Goal: Task Accomplishment & Management: Use online tool/utility

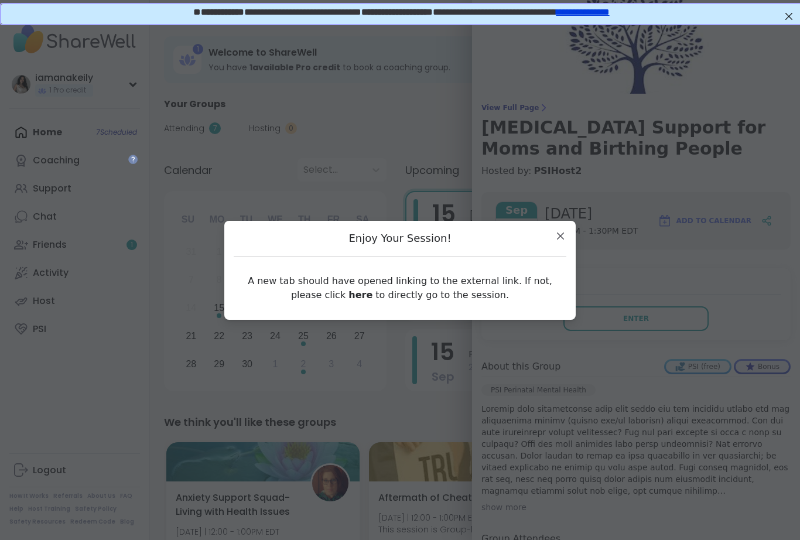
click at [557, 251] on div "Enjoy Your Session! A new tab should have opened linking to the external link. …" at bounding box center [400, 270] width 332 height 80
click at [559, 249] on div "Enjoy Your Session! A new tab should have opened linking to the external link. …" at bounding box center [400, 270] width 332 height 80
click at [559, 248] on div "Enjoy Your Session! A new tab should have opened linking to the external link. …" at bounding box center [400, 270] width 332 height 80
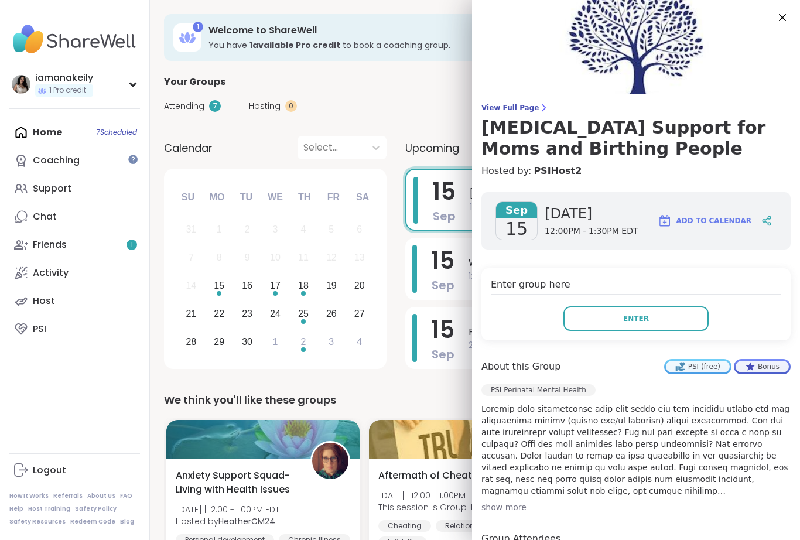
click at [779, 38] on img at bounding box center [636, 47] width 328 height 94
click at [791, 29] on img at bounding box center [636, 47] width 328 height 94
click at [772, 27] on img at bounding box center [636, 47] width 328 height 94
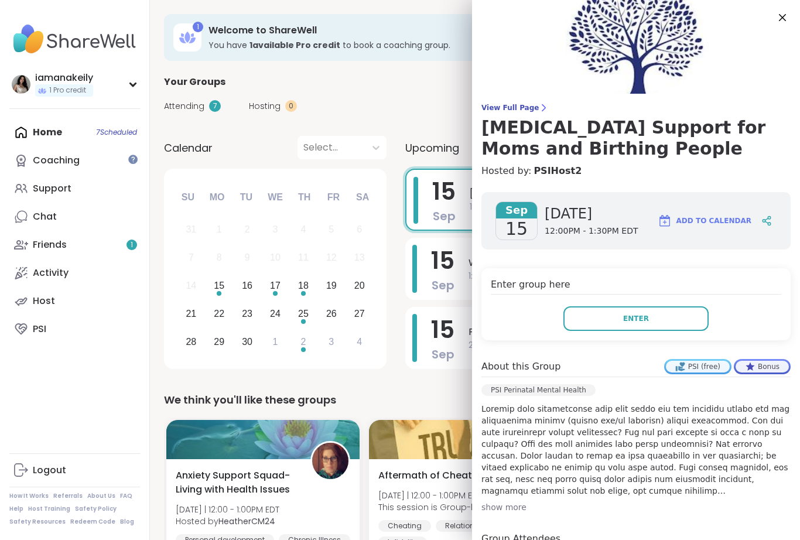
click at [773, 39] on img at bounding box center [636, 47] width 328 height 94
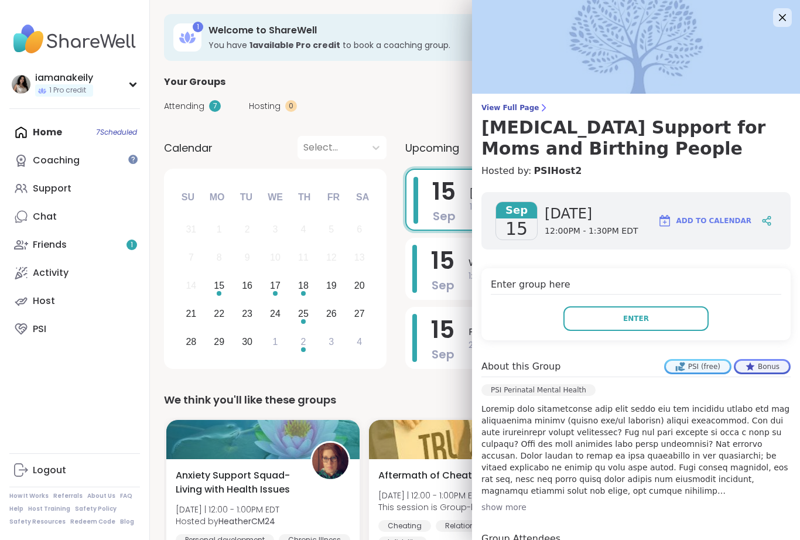
click at [780, 33] on img at bounding box center [636, 47] width 328 height 94
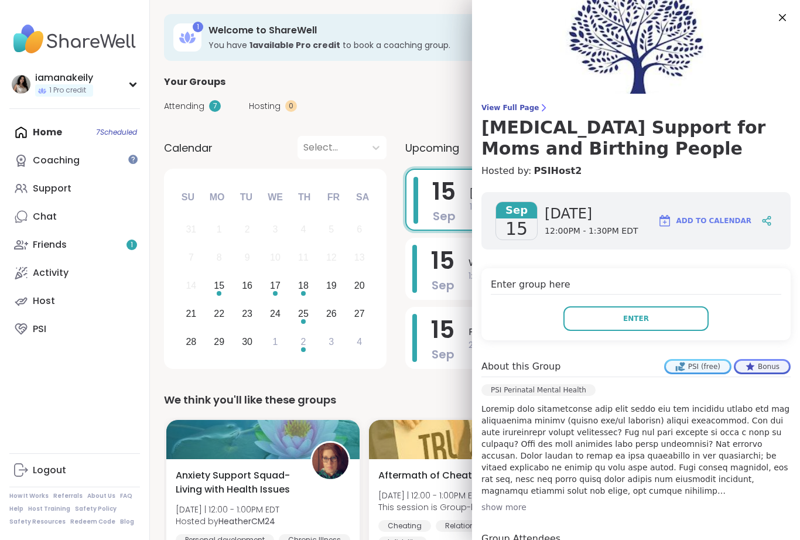
click at [441, 268] on span "15" at bounding box center [442, 260] width 23 height 33
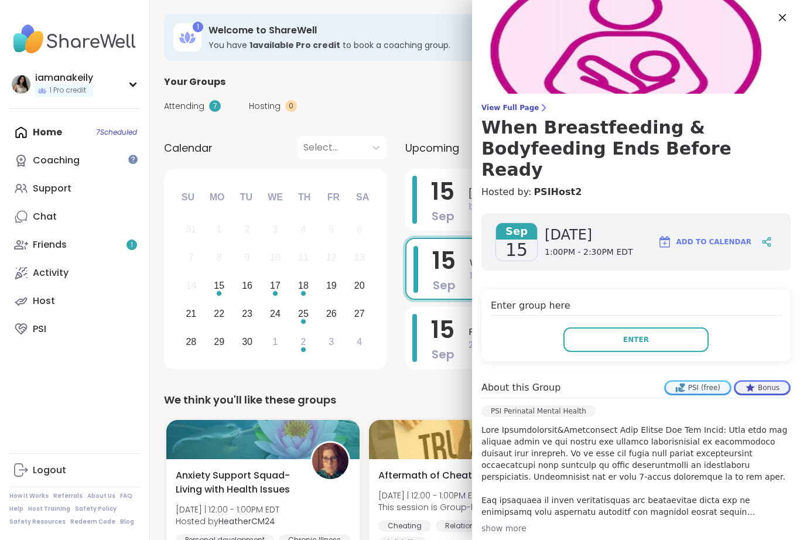
click at [654, 330] on button "Enter" at bounding box center [635, 339] width 145 height 25
click at [657, 330] on button "Enter" at bounding box center [635, 339] width 145 height 25
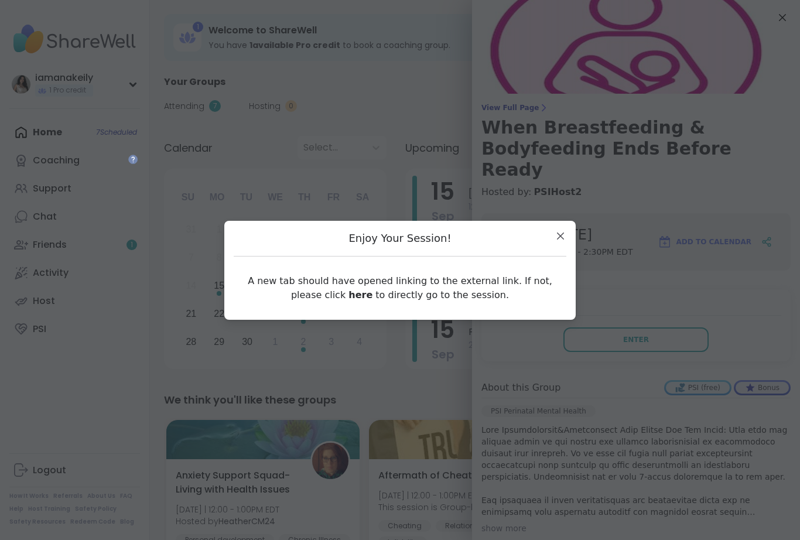
click at [349, 307] on div "A new tab should have opened linking to the external link. If not, please click…" at bounding box center [400, 288] width 332 height 44
click at [349, 308] on div "A new tab should have opened linking to the external link. If not, please click…" at bounding box center [400, 288] width 332 height 44
click at [354, 308] on div "A new tab should have opened linking to the external link. If not, please click…" at bounding box center [400, 288] width 332 height 44
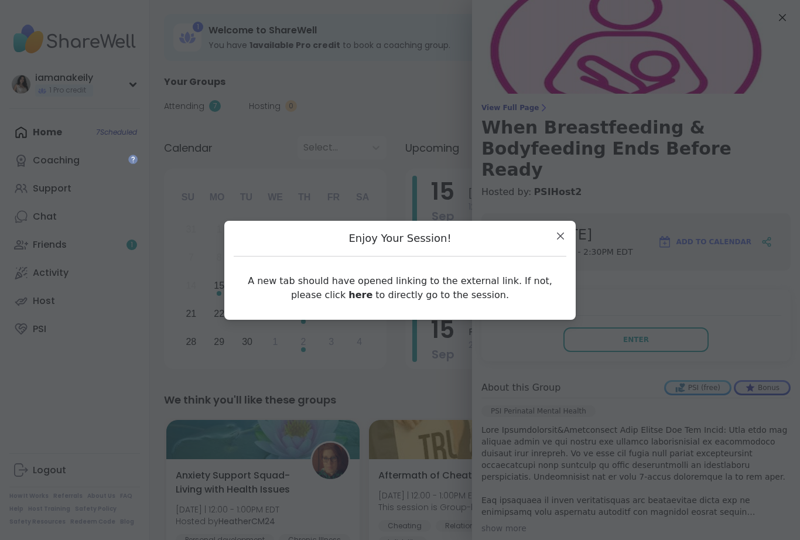
click at [354, 308] on div "A new tab should have opened linking to the external link. If not, please click…" at bounding box center [400, 288] width 332 height 44
click at [344, 307] on div "A new tab should have opened linking to the external link. If not, please click…" at bounding box center [400, 288] width 332 height 44
click at [348, 299] on link "here" at bounding box center [360, 294] width 24 height 11
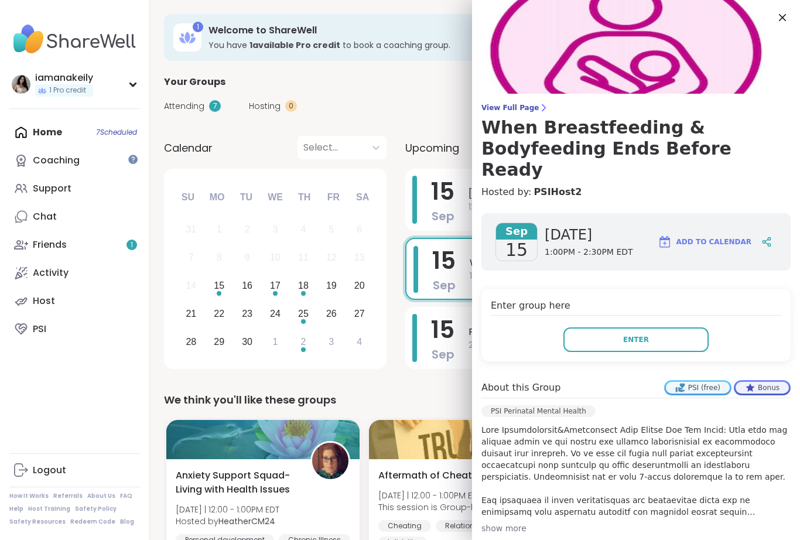
click at [786, 30] on img at bounding box center [636, 47] width 328 height 94
click at [783, 28] on img at bounding box center [636, 47] width 328 height 94
click at [776, 29] on img at bounding box center [636, 47] width 328 height 94
click at [785, 31] on img at bounding box center [636, 47] width 328 height 94
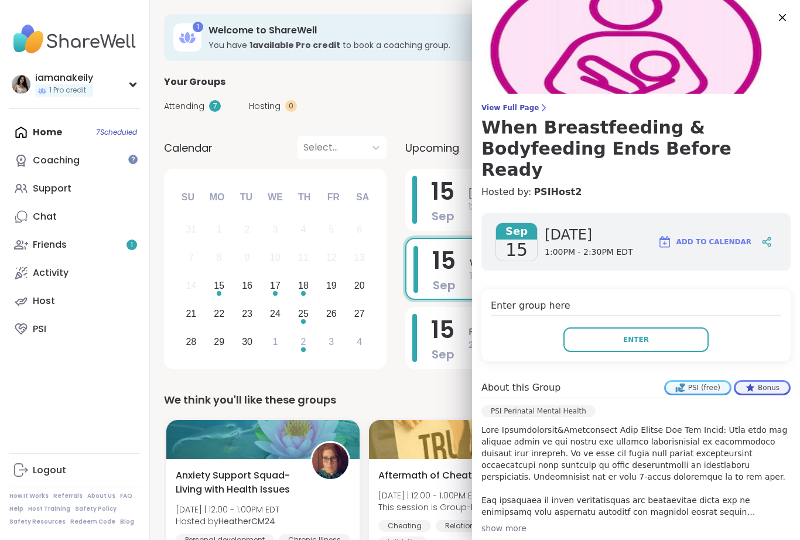
click at [784, 30] on img at bounding box center [636, 47] width 328 height 94
click at [783, 29] on img at bounding box center [636, 47] width 328 height 94
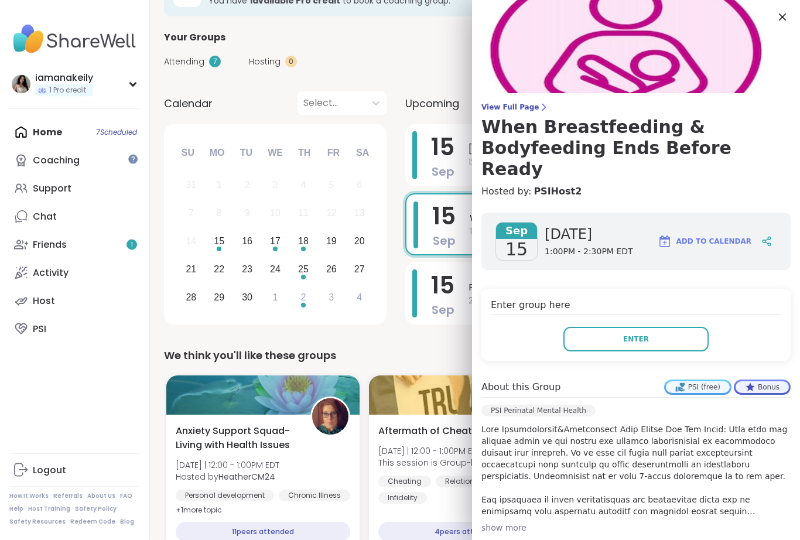
scroll to position [44, 0]
click at [416, 358] on div "We think you'll like these groups" at bounding box center [475, 355] width 622 height 16
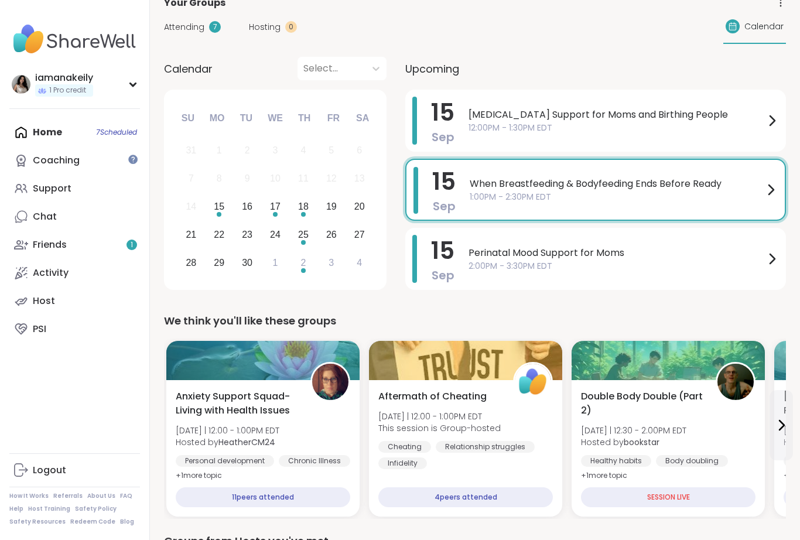
scroll to position [80, 0]
click at [498, 200] on span "1:00PM - 2:30PM EDT" at bounding box center [616, 196] width 294 height 12
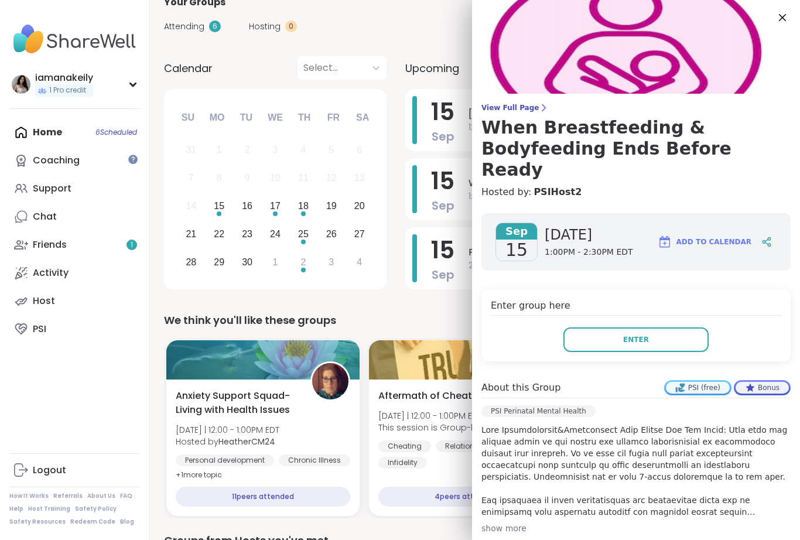
click at [784, 23] on icon at bounding box center [782, 18] width 14 height 14
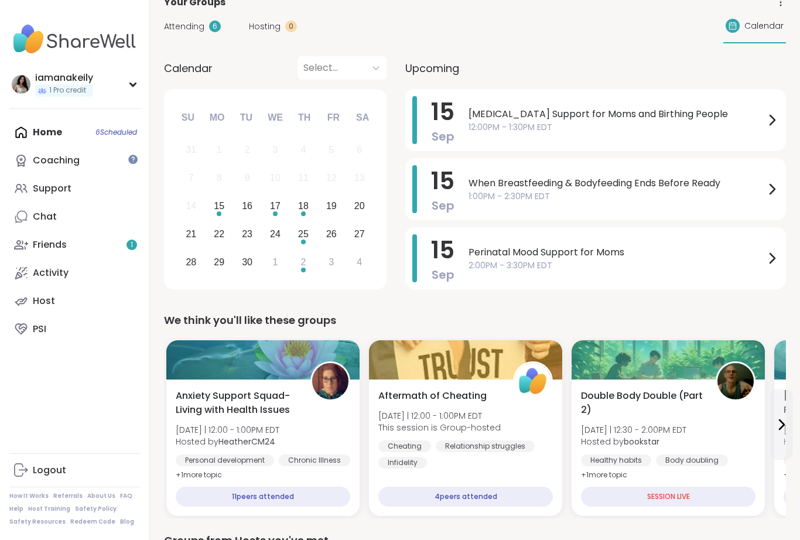
click at [626, 262] on span "2:00PM - 3:30PM EDT" at bounding box center [616, 265] width 296 height 12
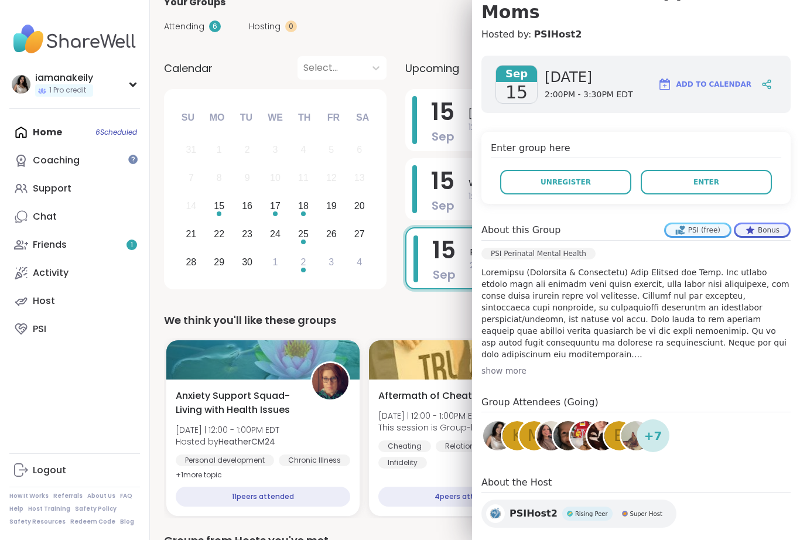
scroll to position [136, 0]
click at [399, 325] on div "We think you'll like these groups" at bounding box center [475, 320] width 622 height 16
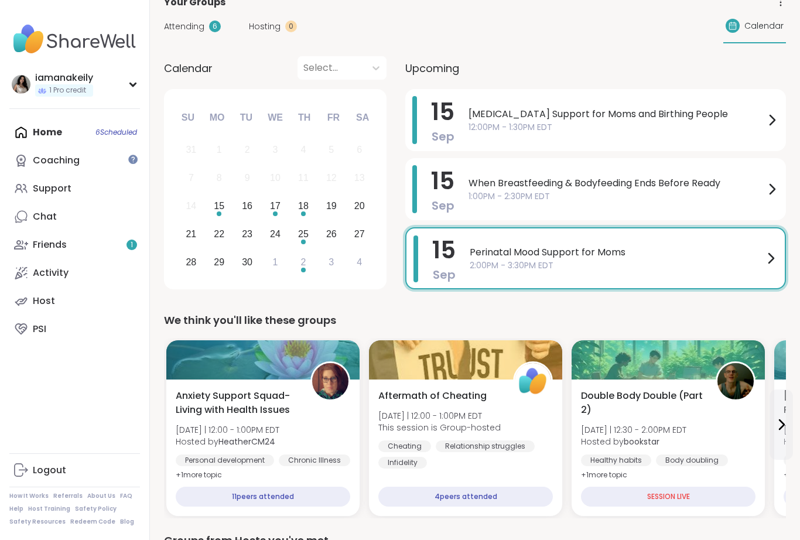
click at [598, 255] on span "Perinatal Mood Support for Moms" at bounding box center [616, 252] width 294 height 14
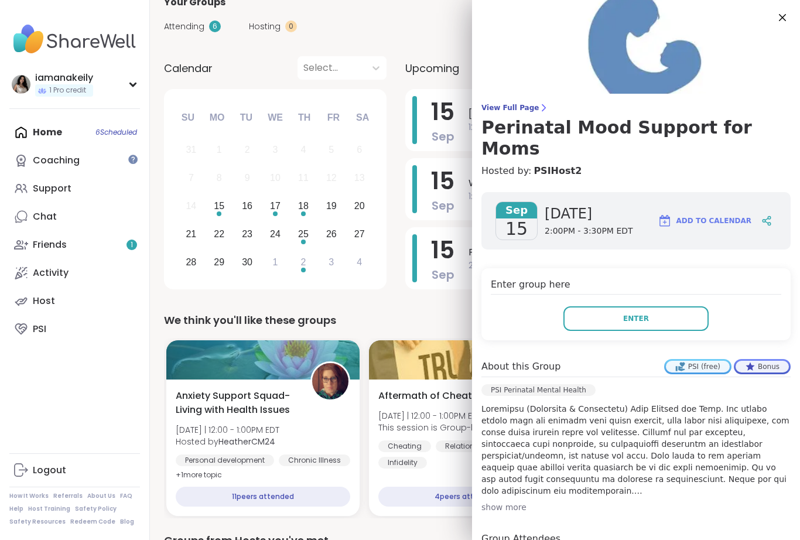
click at [654, 306] on button "Enter" at bounding box center [635, 318] width 145 height 25
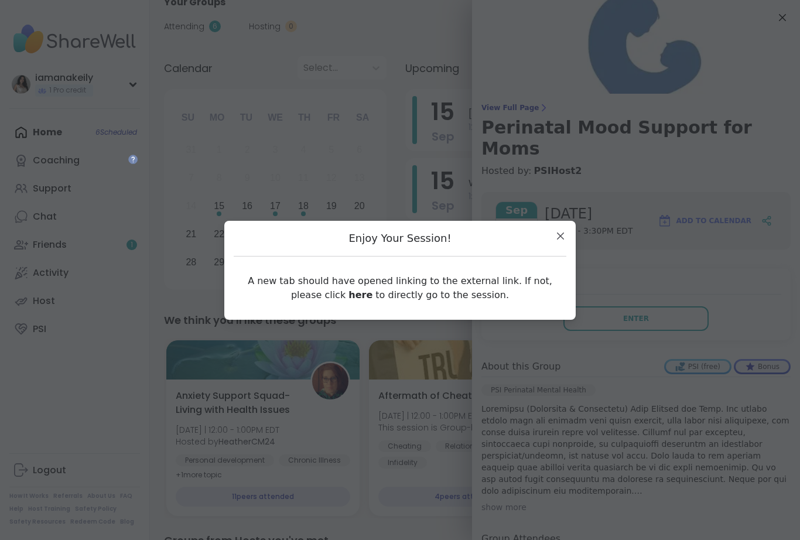
click at [352, 293] on link "here" at bounding box center [360, 294] width 24 height 11
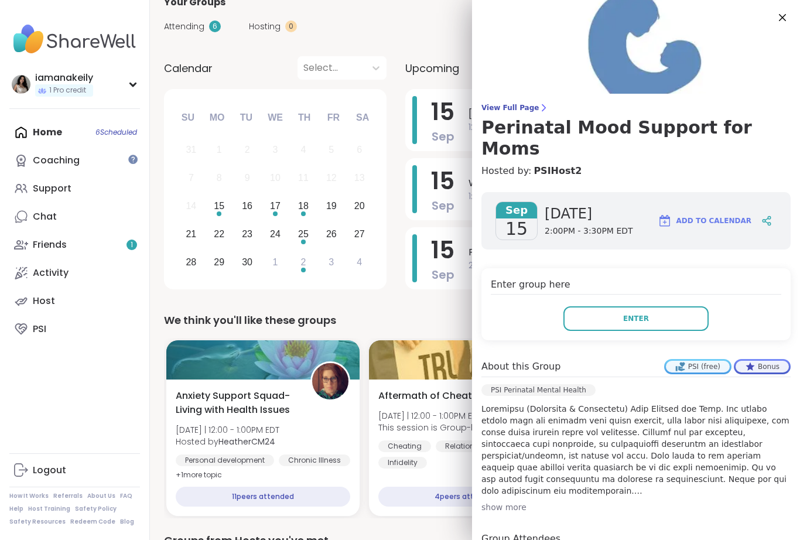
click at [794, 20] on img at bounding box center [636, 47] width 328 height 94
click at [788, 18] on icon at bounding box center [782, 18] width 14 height 14
